Goal: Task Accomplishment & Management: Manage account settings

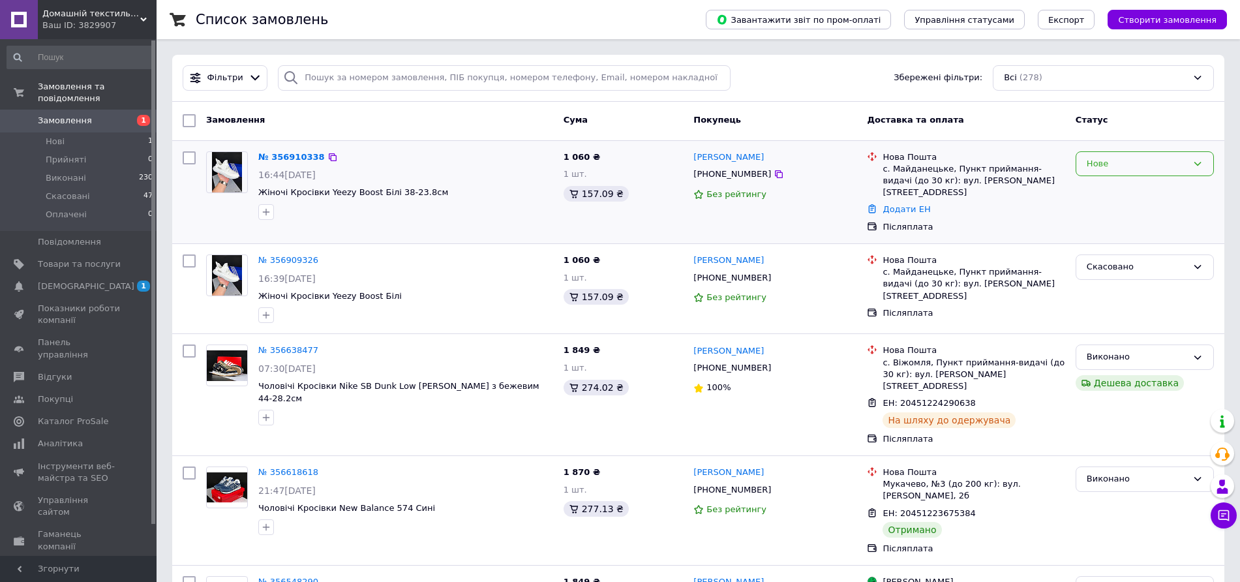
click at [1127, 168] on div "Нове" at bounding box center [1136, 164] width 100 height 14
click at [1101, 191] on li "Прийнято" at bounding box center [1144, 191] width 137 height 24
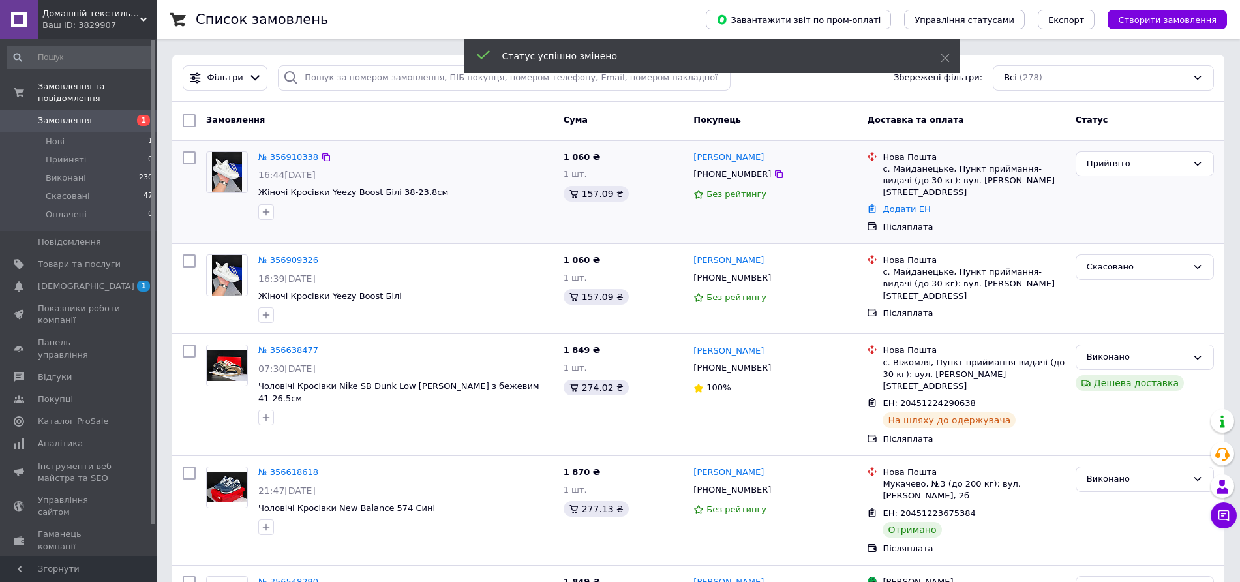
click at [277, 158] on link "№ 356910338" at bounding box center [288, 157] width 60 height 10
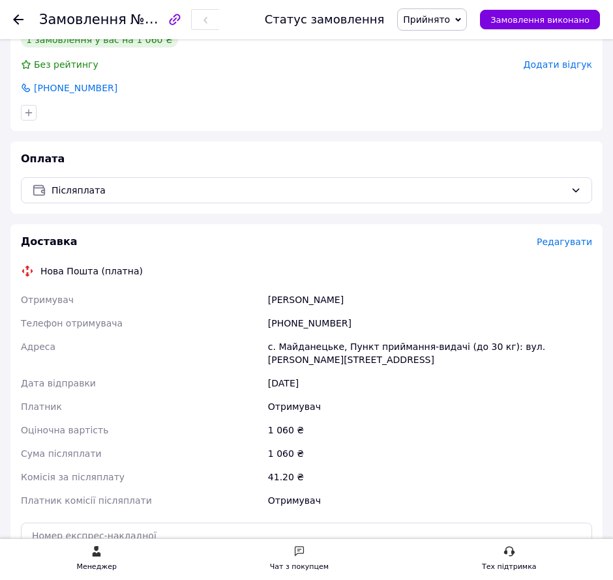
scroll to position [326, 0]
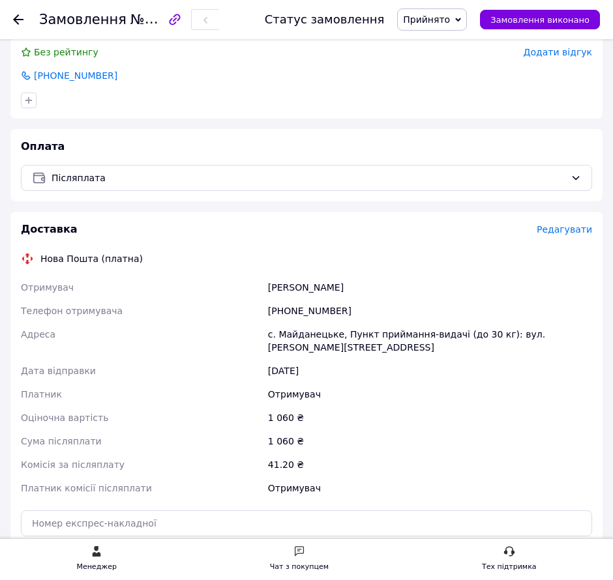
click at [297, 310] on div "[PHONE_NUMBER]" at bounding box center [429, 310] width 329 height 23
copy div "[PHONE_NUMBER]"
click at [300, 291] on div "[PERSON_NAME]" at bounding box center [429, 287] width 329 height 23
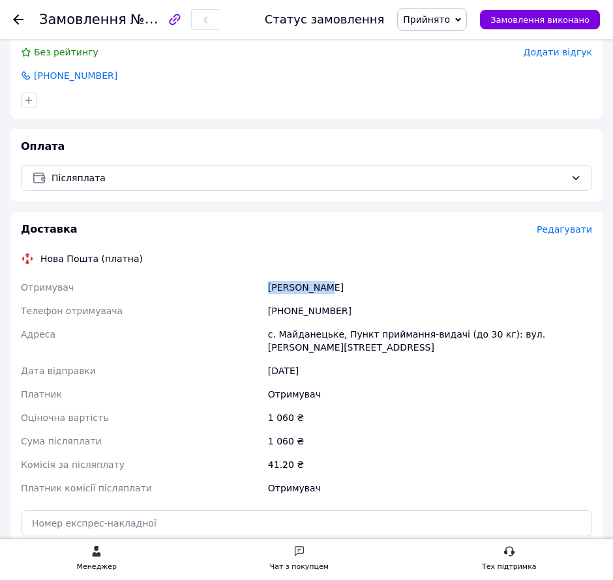
click at [300, 291] on div "[PERSON_NAME]" at bounding box center [429, 287] width 329 height 23
copy div "[PERSON_NAME]"
click at [334, 284] on div "[PERSON_NAME]" at bounding box center [429, 287] width 329 height 23
drag, startPoint x: 334, startPoint y: 284, endPoint x: 346, endPoint y: 286, distance: 11.9
click at [334, 284] on div "[PERSON_NAME]" at bounding box center [429, 287] width 329 height 23
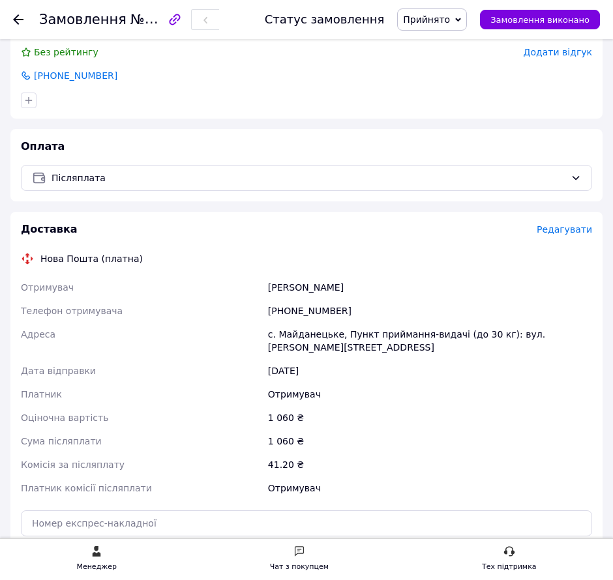
copy div "[PERSON_NAME]"
click at [300, 335] on div "с. Майданецьке, Пункт приймання-видачі (до 30 кг): вул. [PERSON_NAME][STREET_AD…" at bounding box center [429, 341] width 329 height 37
copy div "Майданецьке"
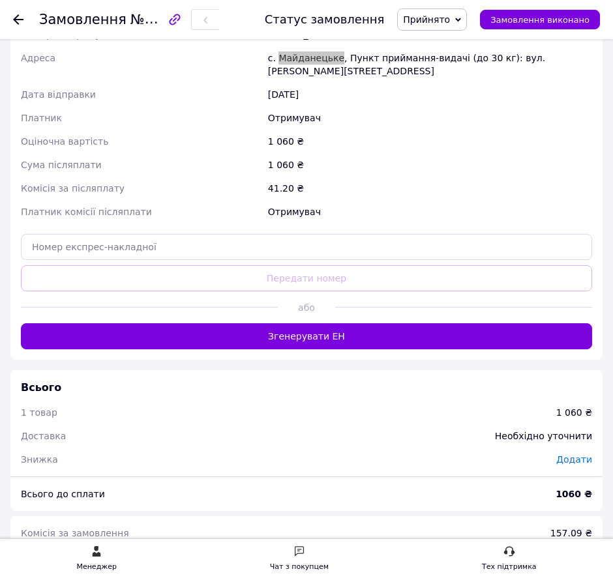
scroll to position [734, 0]
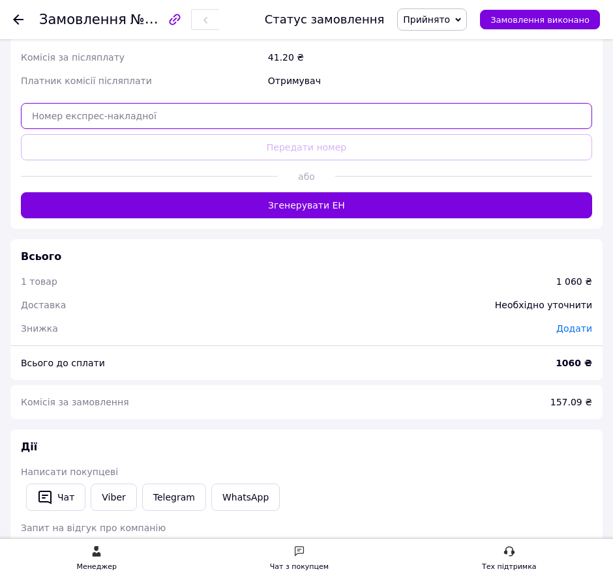
click at [331, 103] on input "text" at bounding box center [306, 116] width 571 height 26
paste input "20451225288518"
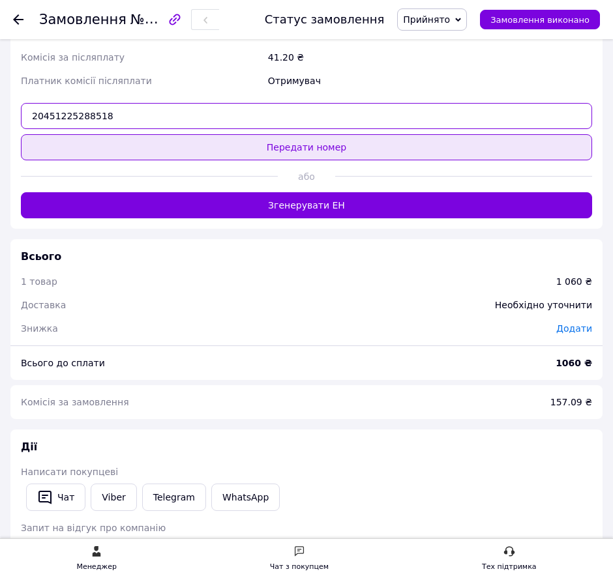
type input "20451225288518"
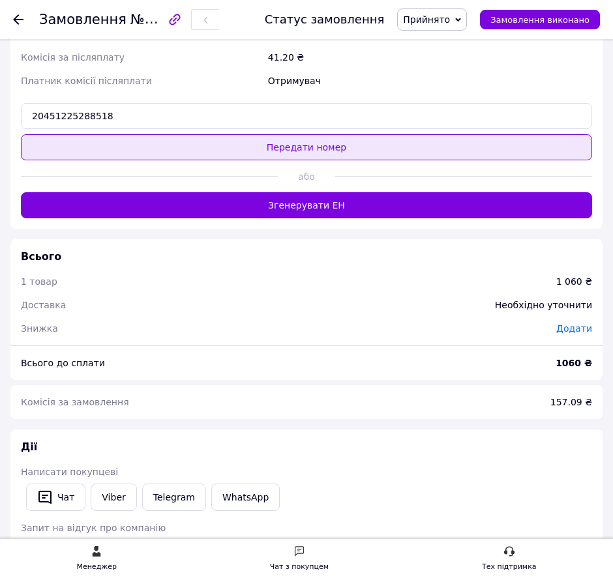
click at [338, 142] on button "Передати номер" at bounding box center [306, 147] width 571 height 26
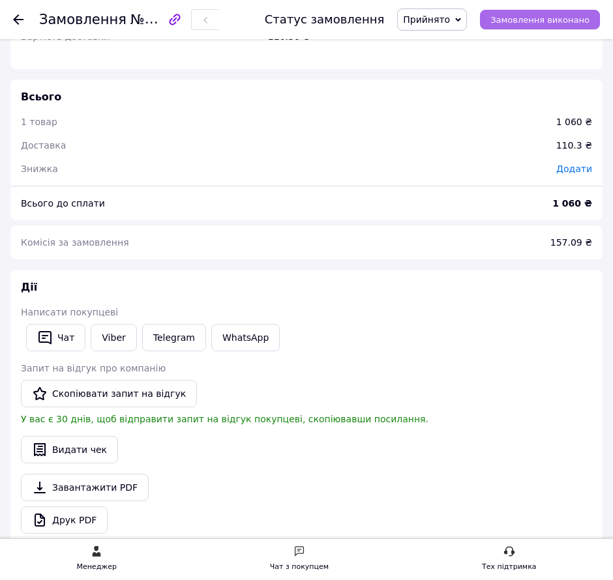
click at [563, 17] on span "Замовлення виконано" at bounding box center [539, 20] width 99 height 10
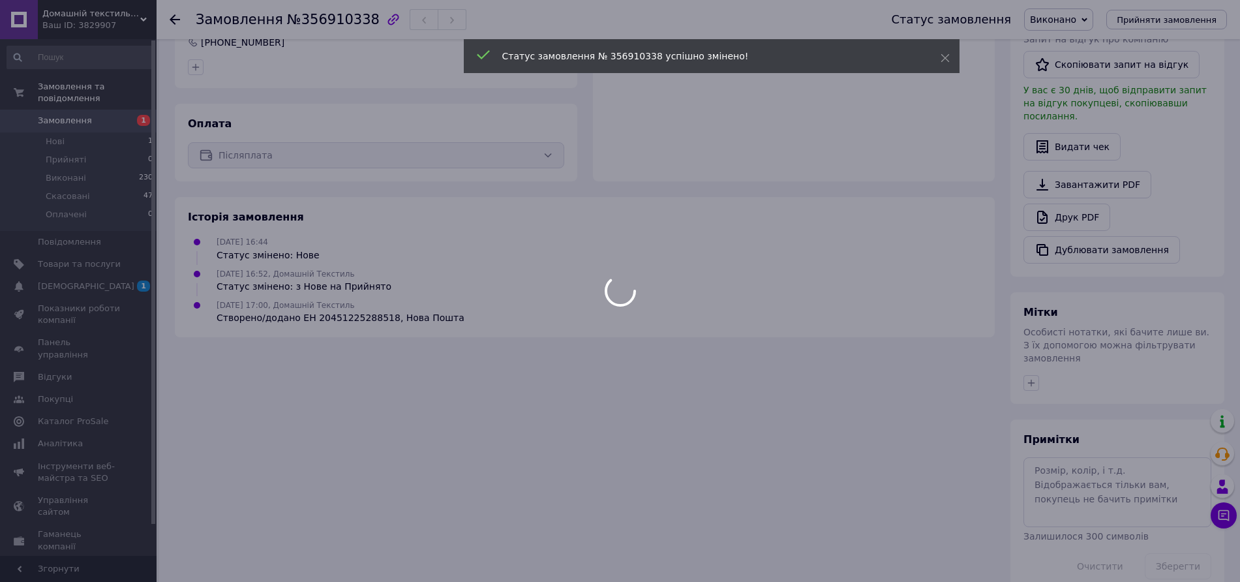
scroll to position [331, 0]
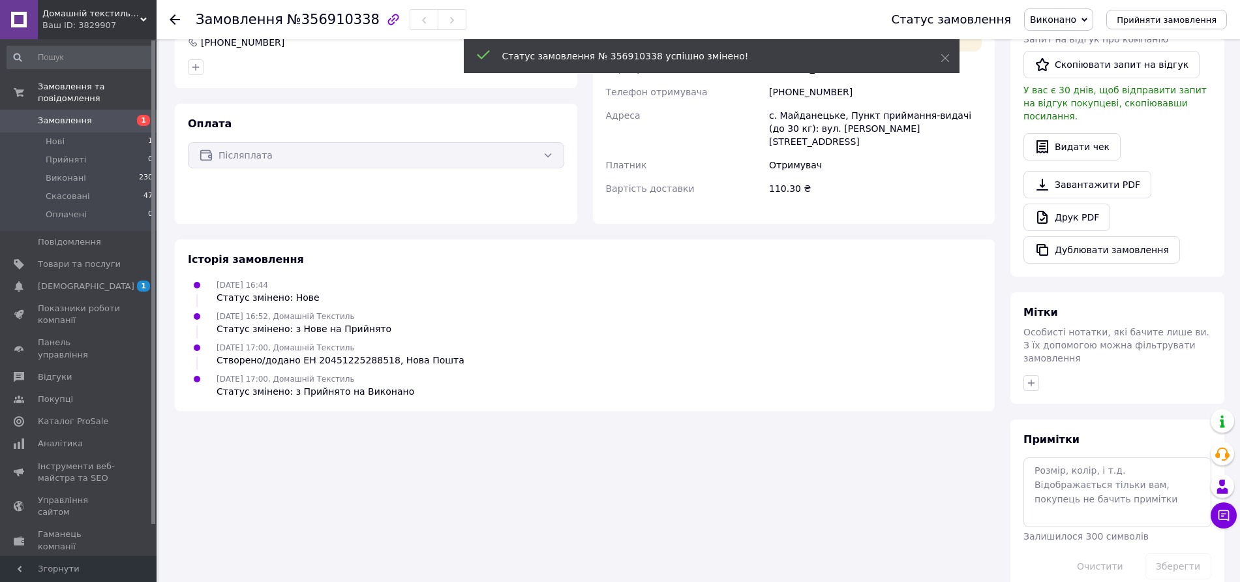
click at [177, 20] on icon at bounding box center [175, 19] width 10 height 10
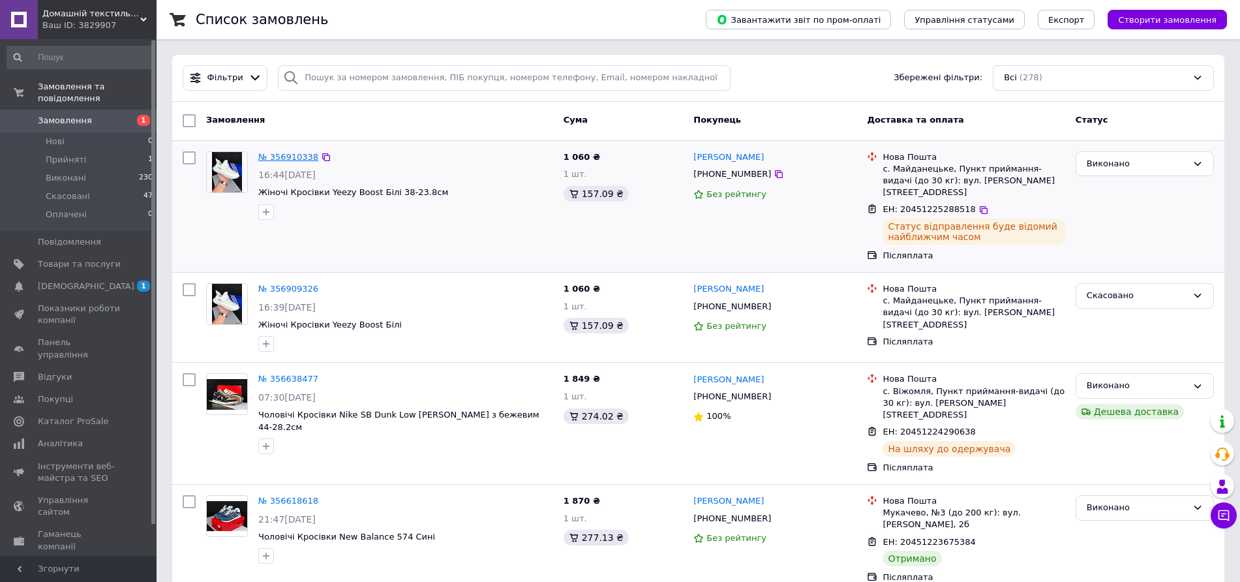
click at [292, 155] on link "№ 356910338" at bounding box center [288, 157] width 60 height 10
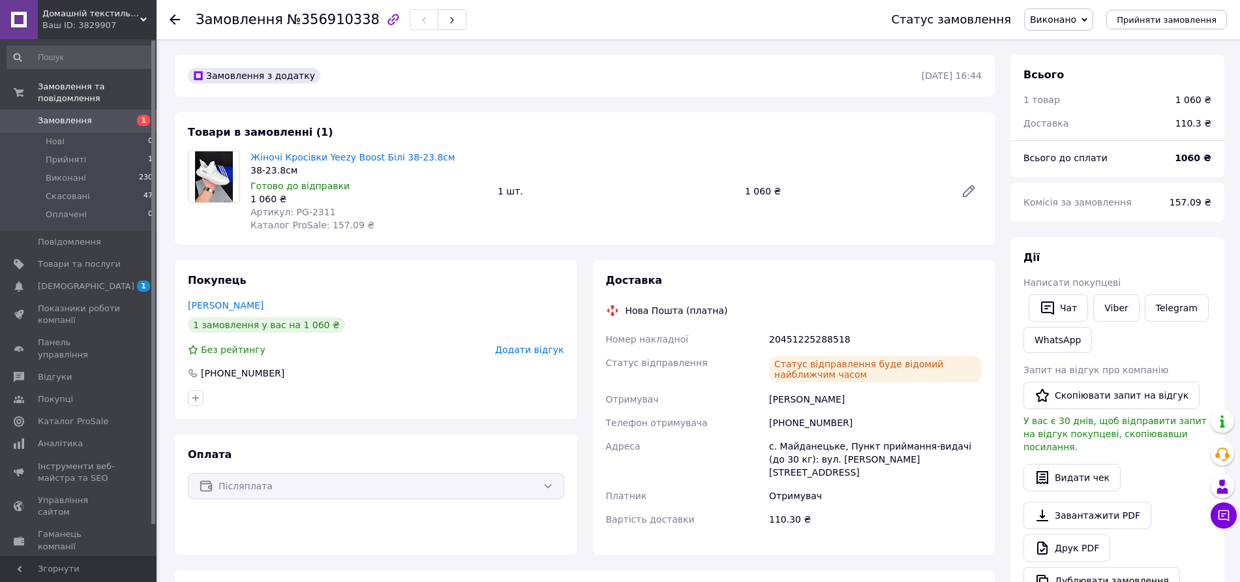
click at [100, 115] on span "Замовлення" at bounding box center [79, 121] width 83 height 12
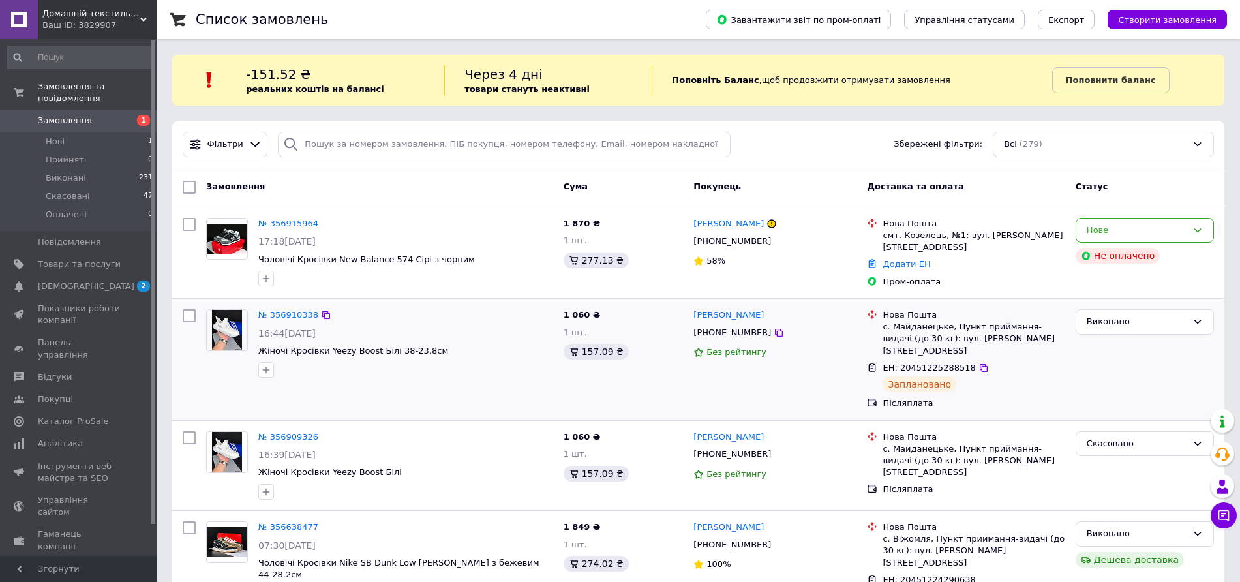
scroll to position [67, 0]
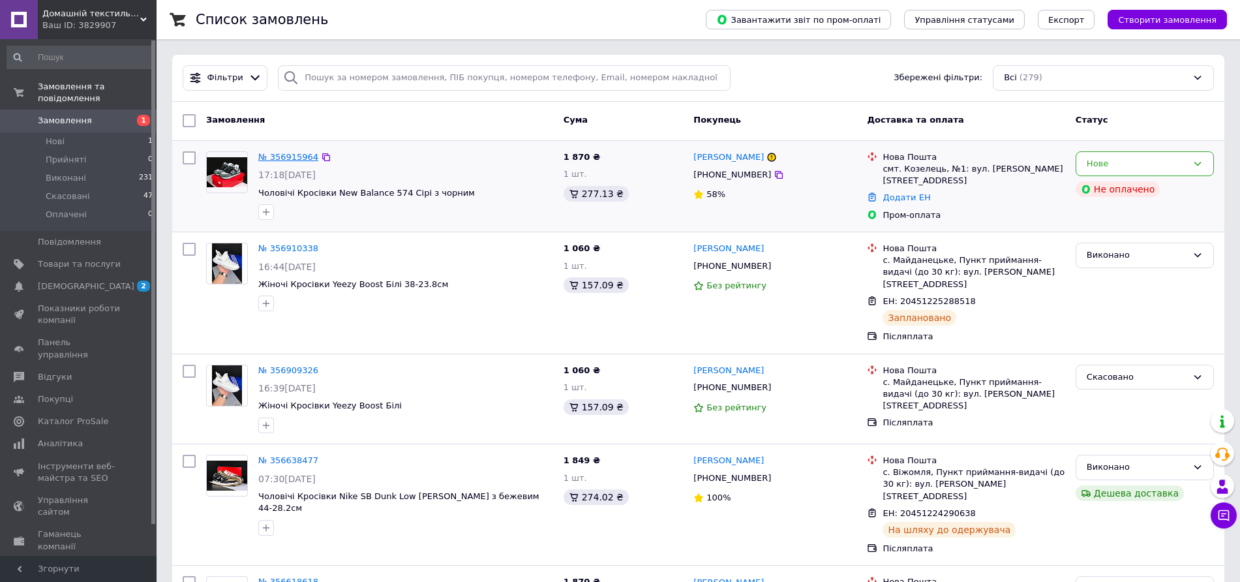
click at [278, 153] on link "№ 356915964" at bounding box center [288, 157] width 60 height 10
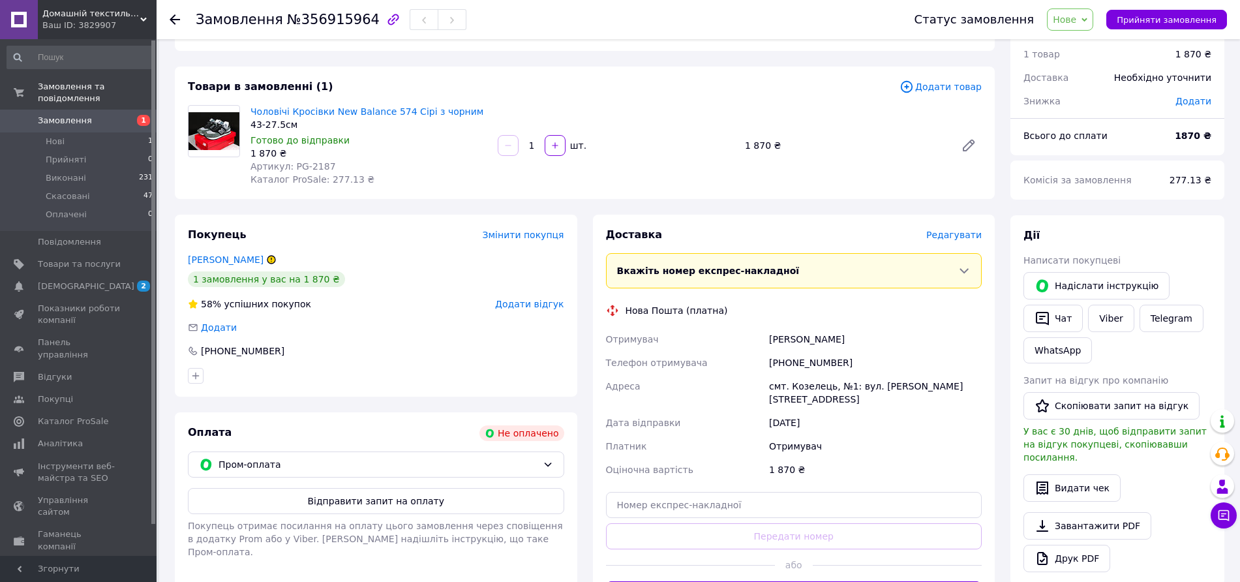
scroll to position [82, 0]
